Goal: Entertainment & Leisure: Consume media (video, audio)

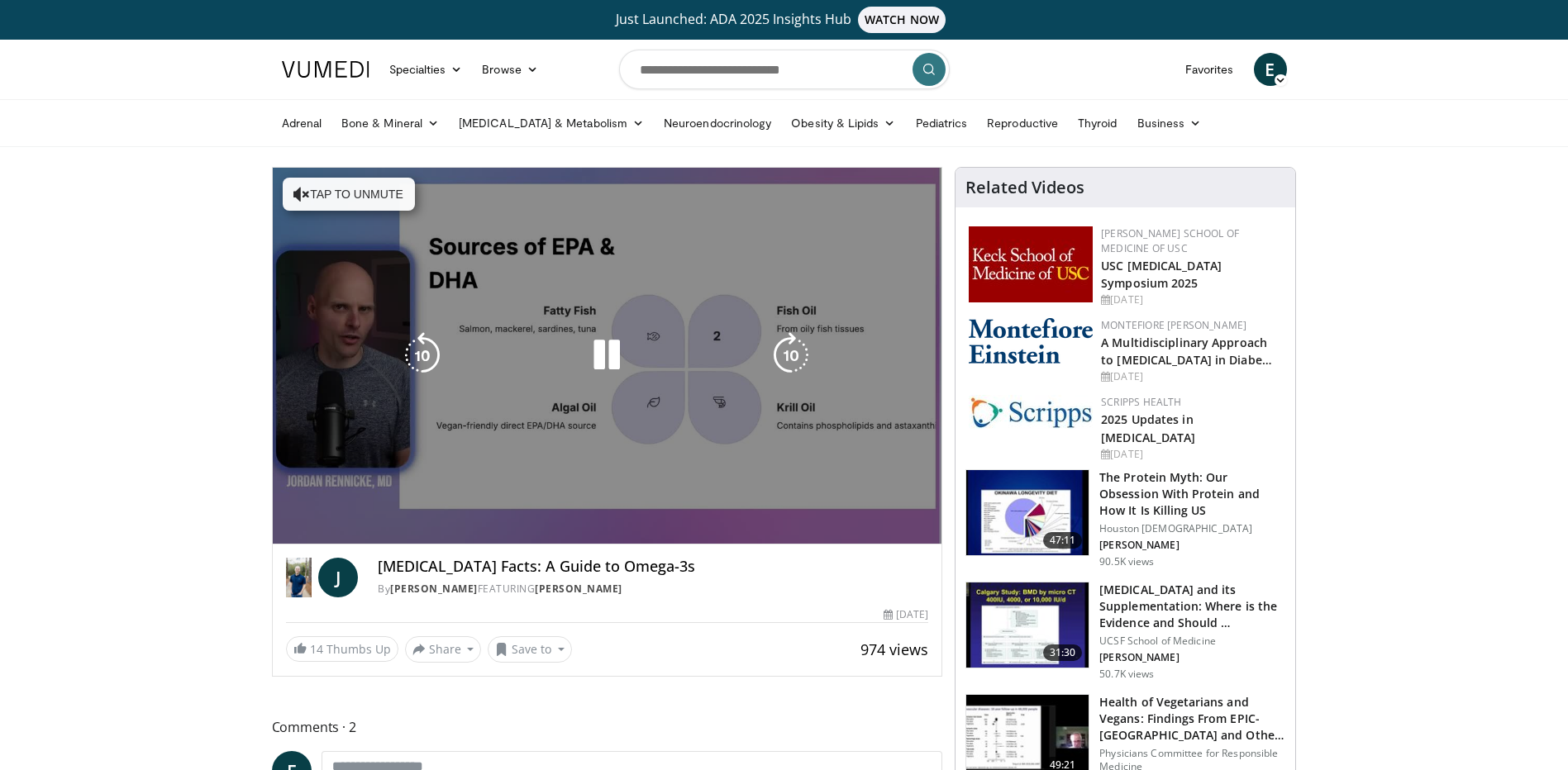
click at [318, 528] on video-js "**********" at bounding box center [608, 356] width 670 height 376
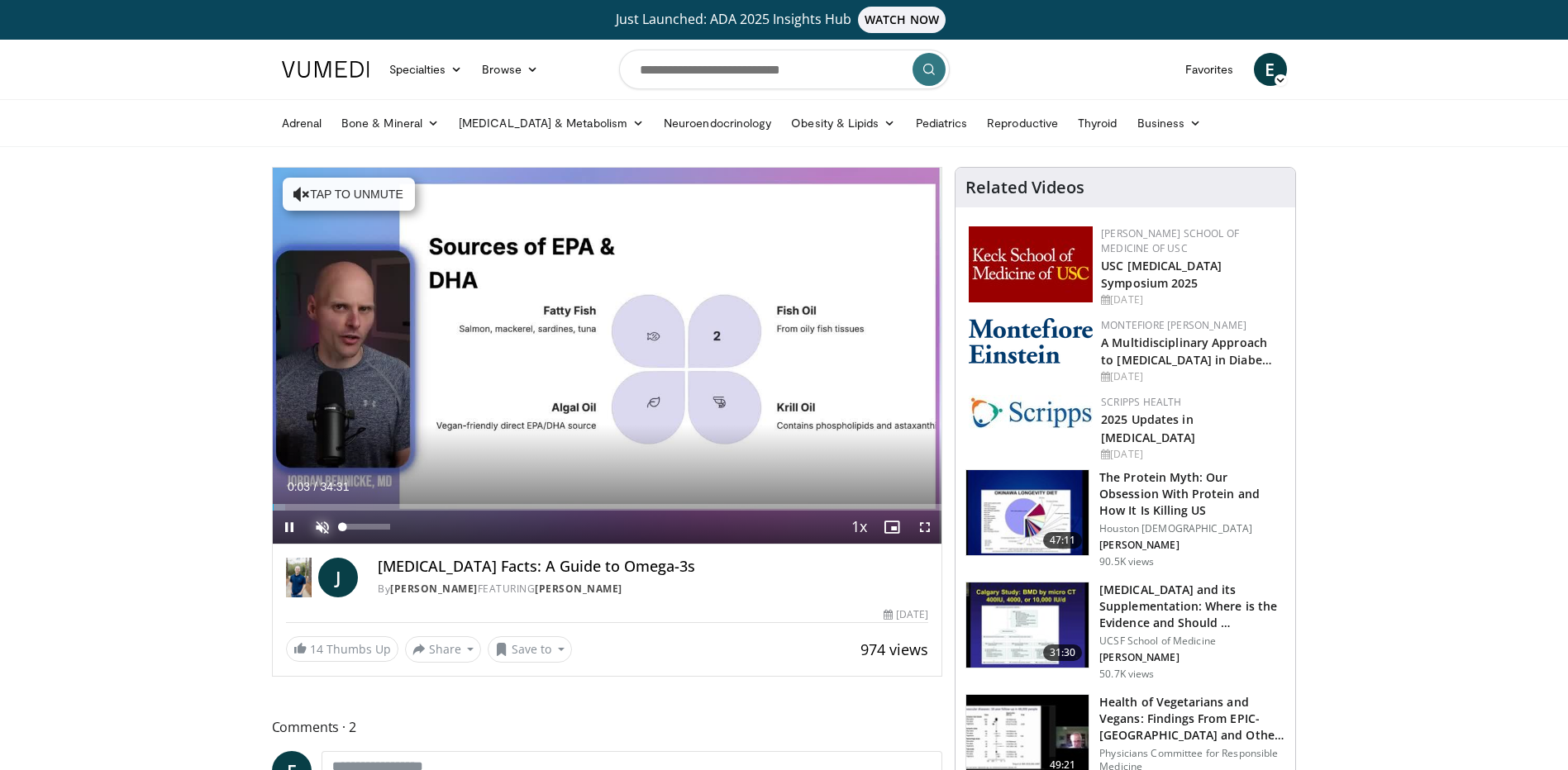
click at [327, 524] on span "Video Player" at bounding box center [322, 527] width 33 height 33
click at [927, 522] on span "Video Player" at bounding box center [925, 527] width 33 height 33
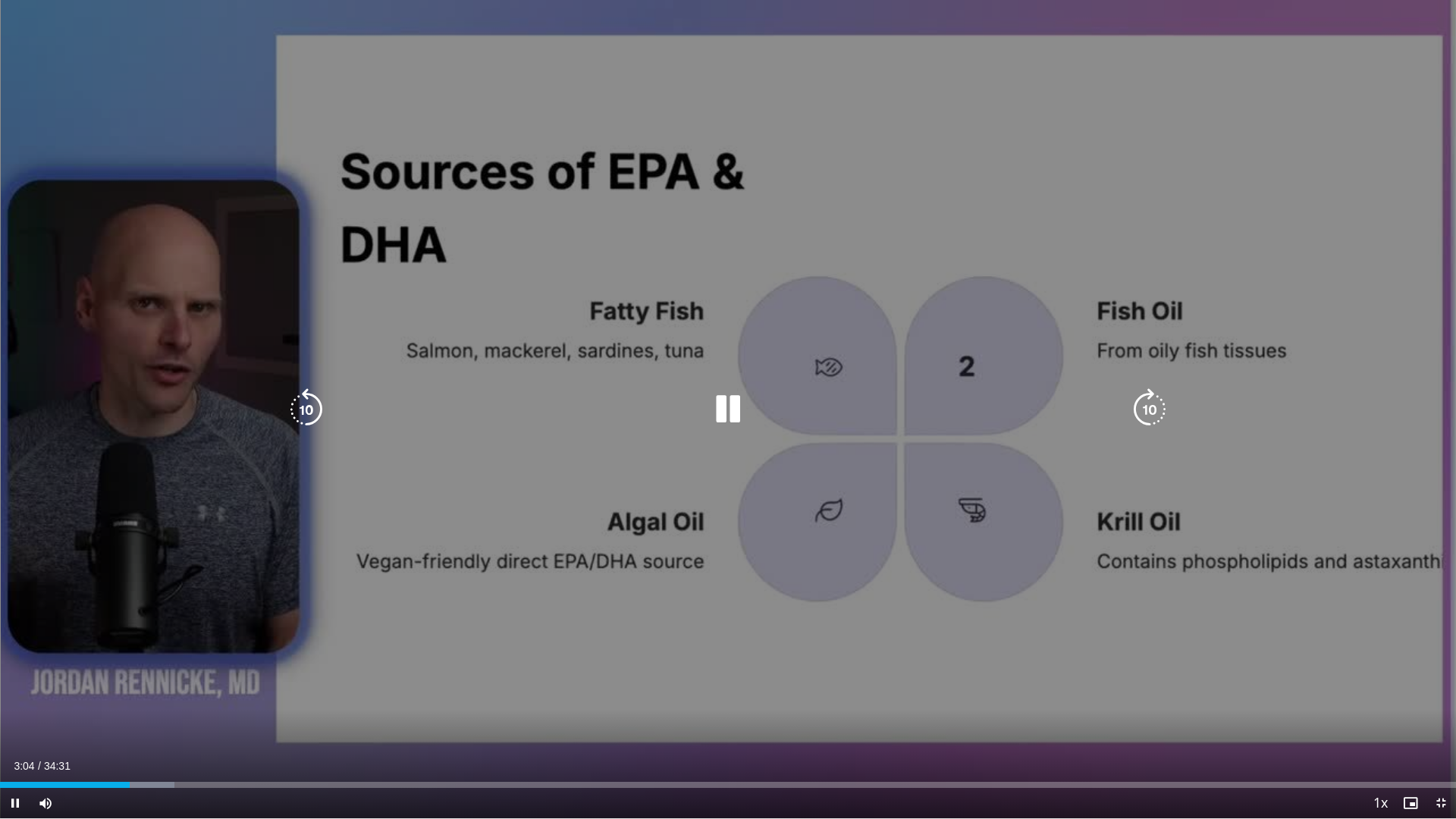
click at [1040, 493] on div "10 seconds Tap to unmute" at bounding box center [728, 409] width 1456 height 818
